Goal: Task Accomplishment & Management: Use online tool/utility

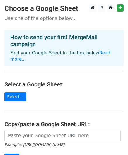
click at [41, 73] on main "Choose a Google Sheet Use one of the options below... How to send your first Me…" at bounding box center [64, 99] width 128 height 190
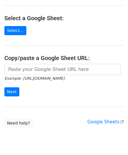
scroll to position [66, 0]
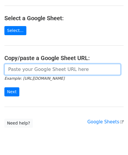
click at [58, 66] on input "url" at bounding box center [62, 69] width 117 height 11
paste input "https://docs.google.com/spreadsheets/d/12BBYSHJ8l6iUS-WCxHaAmYeiBXvEheup7KJyU2y…"
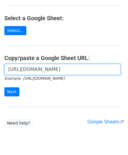
scroll to position [0, 0]
type input "h"
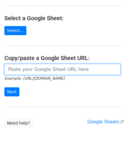
click at [33, 64] on input "url" at bounding box center [62, 69] width 117 height 11
paste input "https://docs.google.com/spreadsheets/d/1EWbOIMev5jI68rVVky566_p5t5ev4yY3GQt4_zF…"
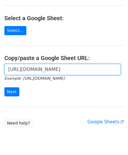
scroll to position [0, 124]
type input "https://docs.google.com/spreadsheets/d/1EWbOIMev5jI68rVVky566_p5t5ev4yY3GQt4_zF…"
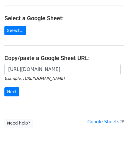
scroll to position [0, 0]
click at [12, 88] on input "Next" at bounding box center [11, 92] width 15 height 9
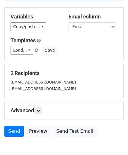
scroll to position [78, 0]
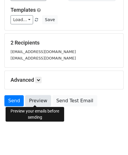
click at [33, 100] on link "Preview" at bounding box center [38, 100] width 26 height 11
click at [37, 102] on link "Preview" at bounding box center [38, 100] width 26 height 11
click at [35, 101] on link "Preview" at bounding box center [38, 100] width 26 height 11
click at [37, 100] on link "Preview" at bounding box center [38, 100] width 26 height 11
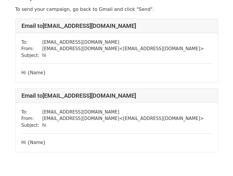
scroll to position [23, 0]
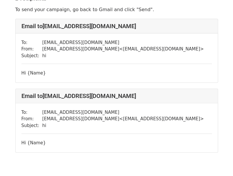
drag, startPoint x: 118, startPoint y: 141, endPoint x: 81, endPoint y: 112, distance: 47.2
click at [81, 112] on td "aulikacahya7@student.uns.ac.id" at bounding box center [123, 112] width 162 height 7
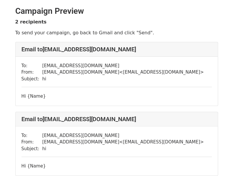
scroll to position [52, 0]
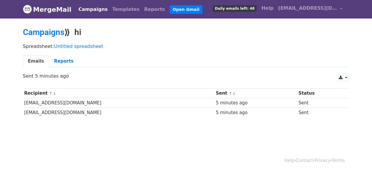
click at [204, 165] on div "Help · Contact · Privacy · Terms" at bounding box center [186, 160] width 335 height 24
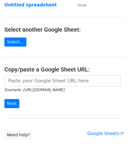
scroll to position [51, 0]
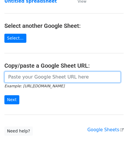
click at [26, 76] on input "url" at bounding box center [62, 77] width 117 height 11
type input "[URL][DOMAIN_NAME]"
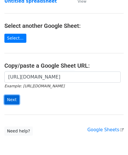
click at [15, 98] on input "Next" at bounding box center [11, 99] width 15 height 9
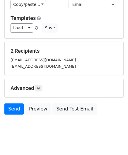
scroll to position [78, 0]
